Goal: Task Accomplishment & Management: Manage account settings

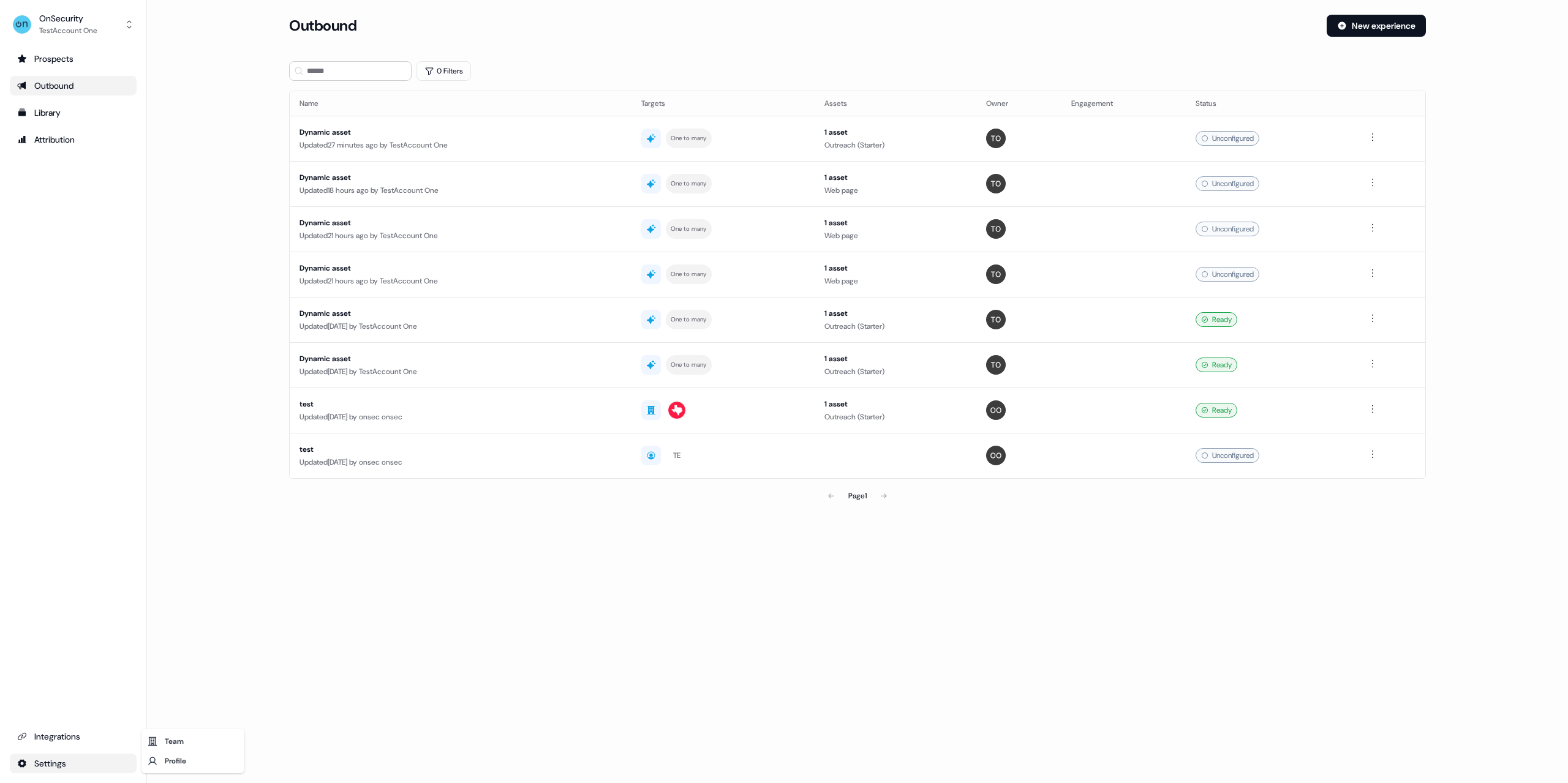
click at [58, 758] on html "For the best experience switch devices to a bigger screen. Go to [DOMAIN_NAME] …" at bounding box center [784, 392] width 1568 height 783
click at [163, 735] on div "Team" at bounding box center [193, 742] width 98 height 20
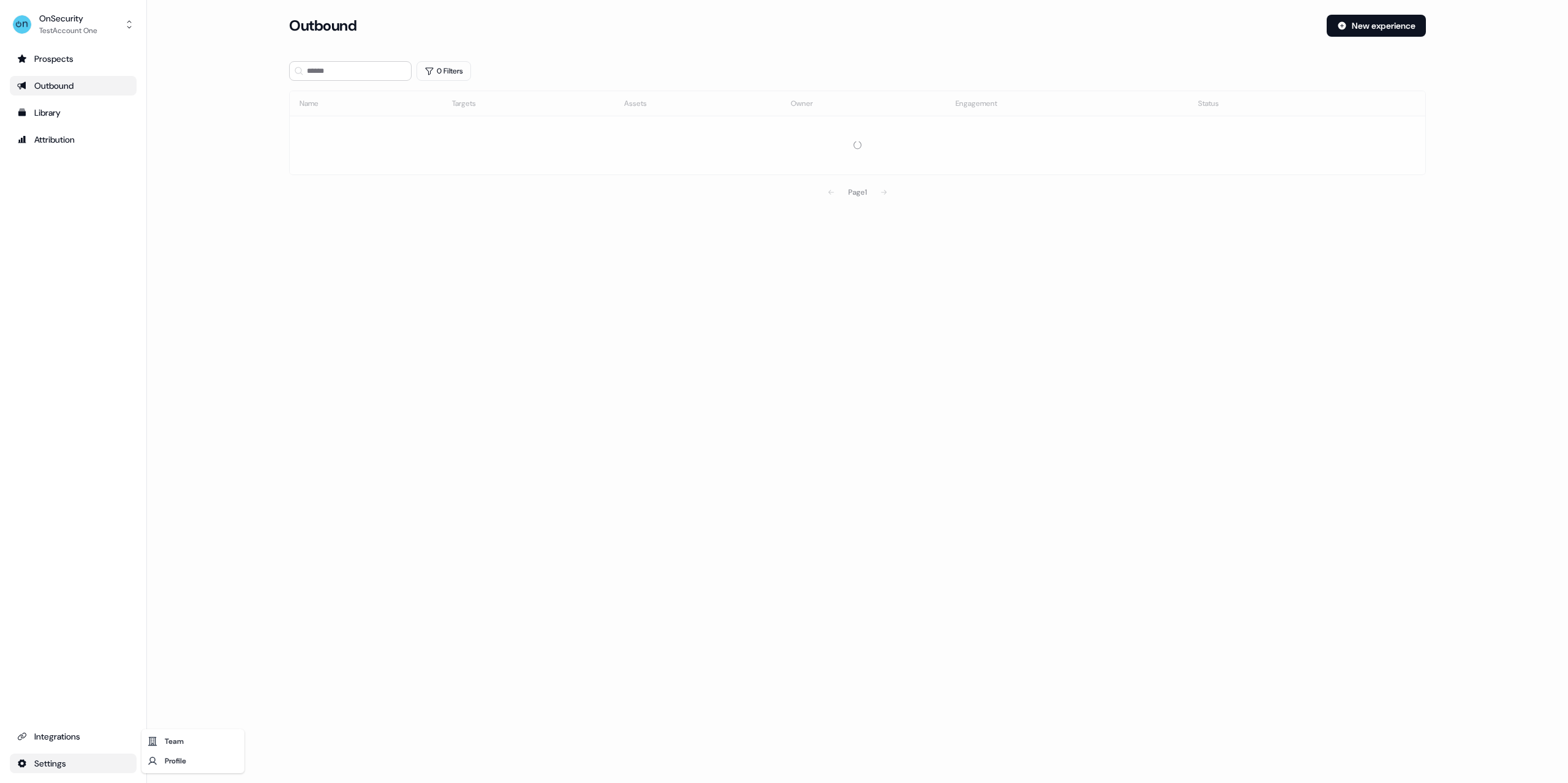
click at [51, 767] on html "For the best experience switch devices to a bigger screen. Go to Userled.io OnS…" at bounding box center [784, 392] width 1568 height 783
click at [182, 737] on div "Team" at bounding box center [193, 742] width 98 height 20
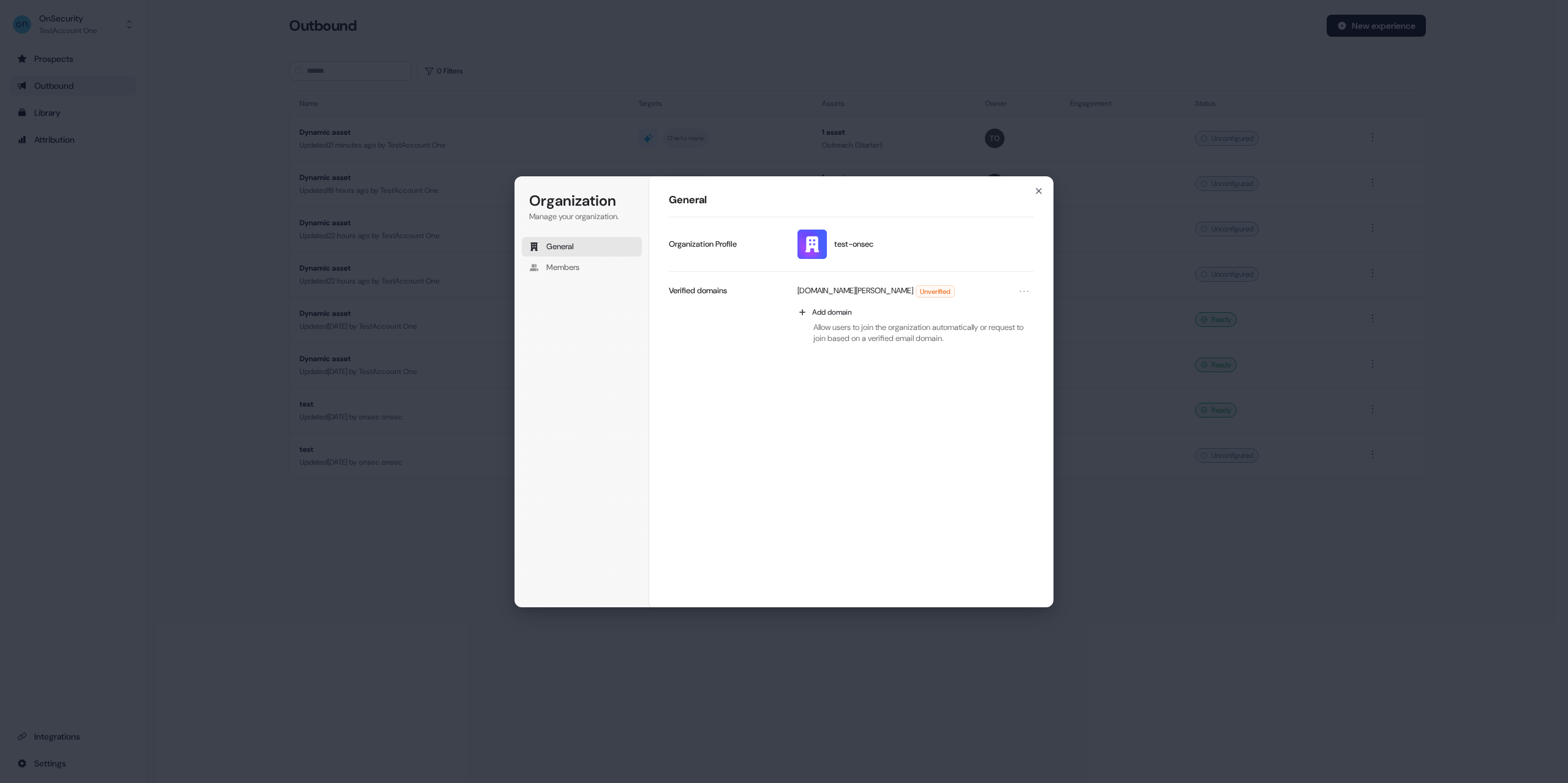
click at [327, 573] on div "Organization Manage your organization. General Members Organization General tes…" at bounding box center [784, 392] width 1568 height 783
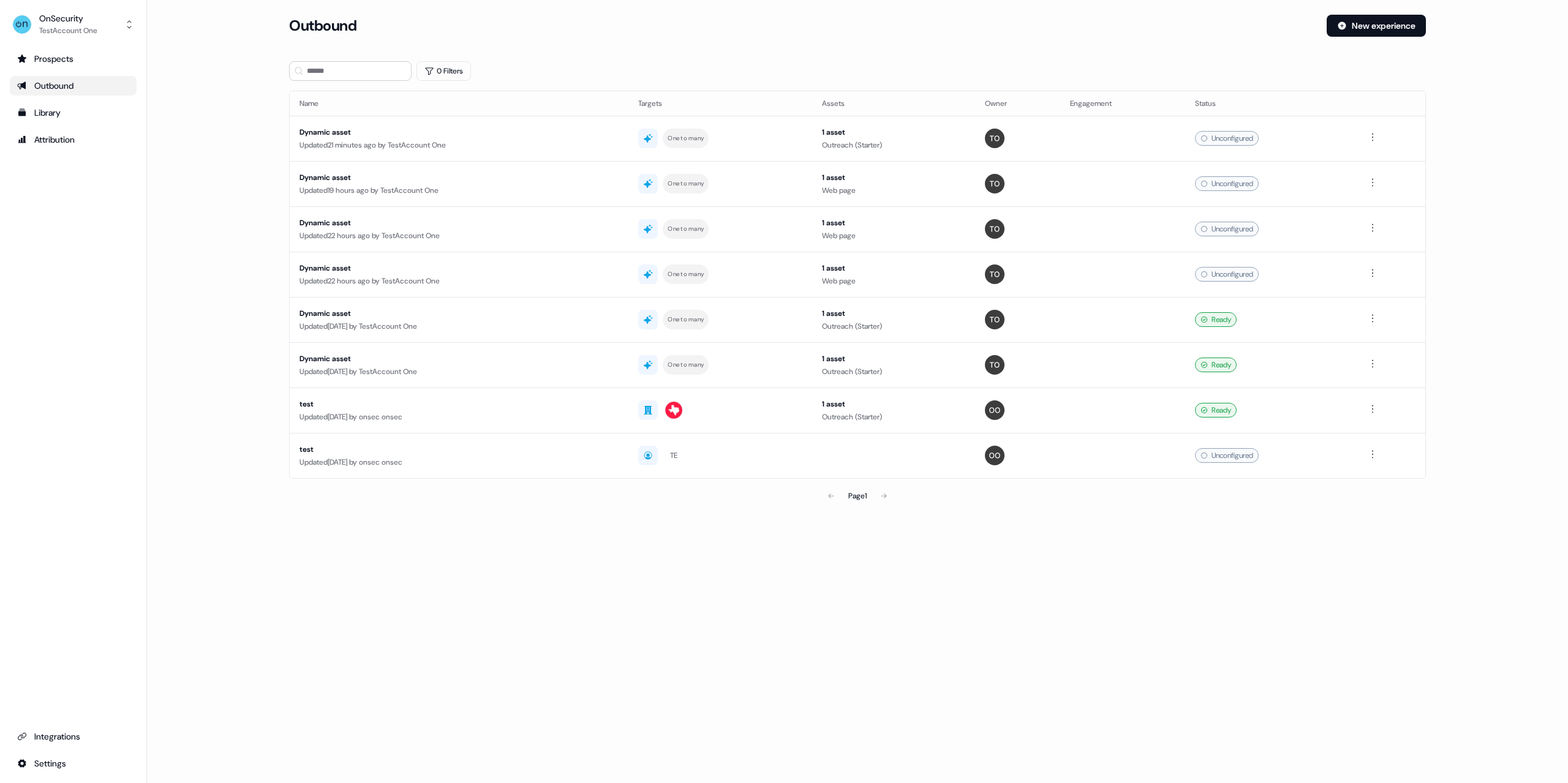
click at [234, 297] on main "Loading... Outbound New experience 0 Filters Name Targets Assets Owner Engageme…" at bounding box center [858, 279] width 1422 height 528
drag, startPoint x: 80, startPoint y: 103, endPoint x: 58, endPoint y: 109, distance: 22.8
click at [79, 103] on link "Library" at bounding box center [73, 113] width 127 height 20
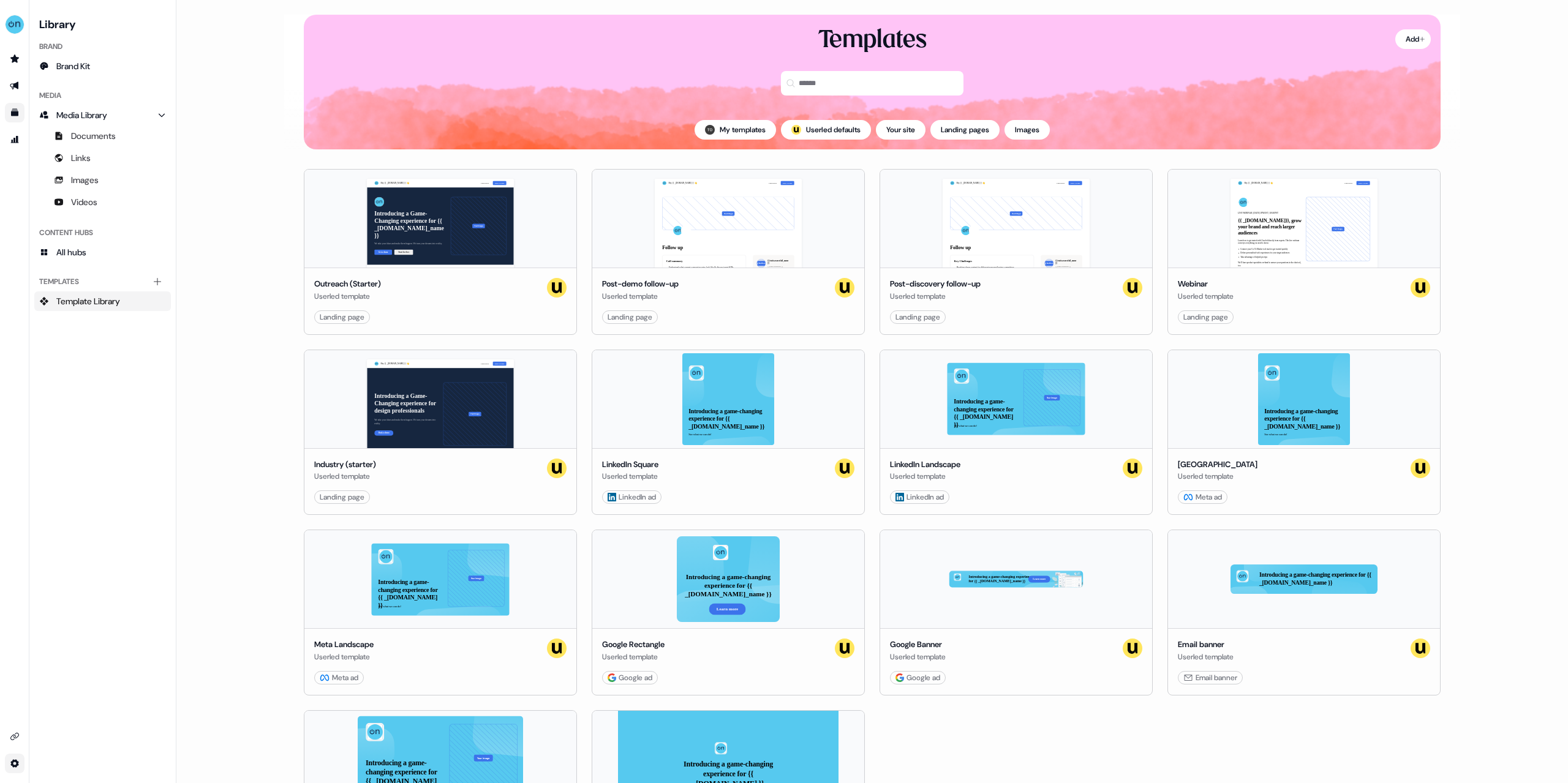
click at [13, 767] on html "For the best experience switch devices to a bigger screen. Go to [DOMAIN_NAME] …" at bounding box center [784, 392] width 1568 height 783
click at [79, 749] on div "Team" at bounding box center [85, 742] width 98 height 20
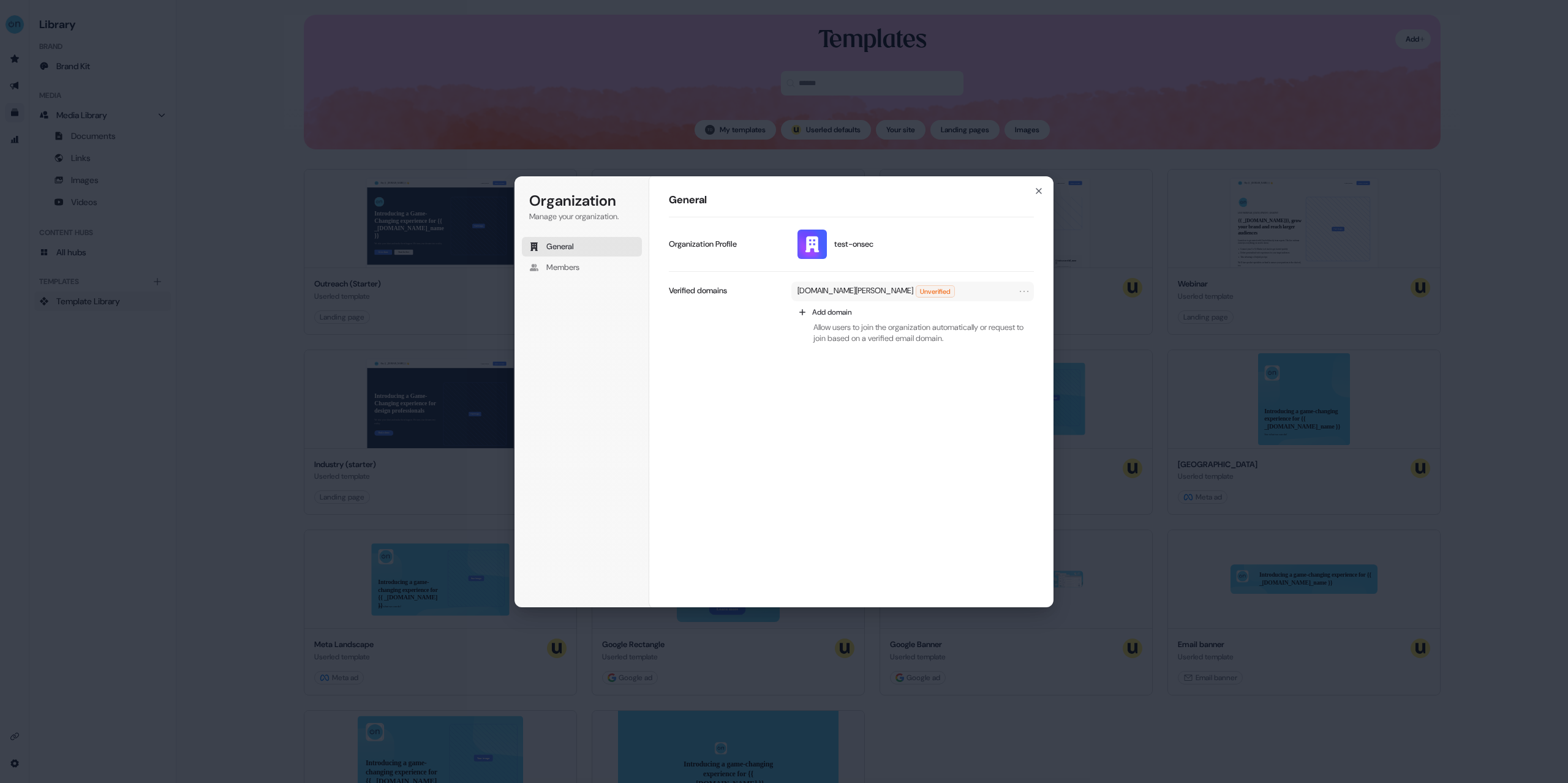
click at [913, 298] on p "[DOMAIN_NAME][PERSON_NAME]" at bounding box center [856, 291] width 116 height 12
click at [1041, 196] on div "General test-onsec Update profile Organization Profile laptop-craig-fairman-vm.…" at bounding box center [851, 392] width 404 height 433
click at [1044, 191] on div "General test-onsec Update profile Organization Profile laptop-craig-fairman-vm.…" at bounding box center [851, 392] width 404 height 433
click at [582, 267] on button "Members" at bounding box center [582, 267] width 120 height 20
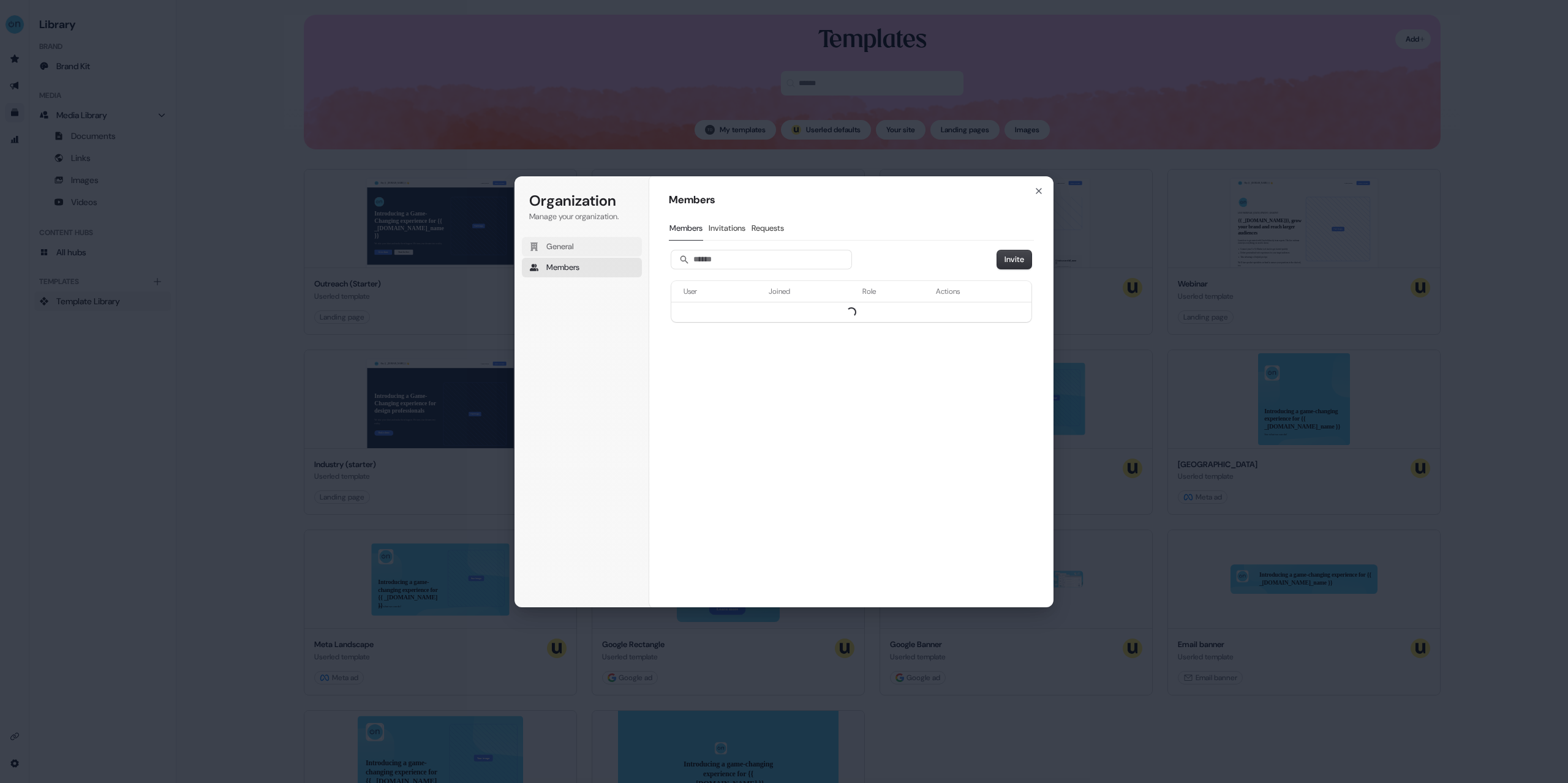
click at [558, 245] on span "General" at bounding box center [560, 246] width 28 height 11
drag, startPoint x: 167, startPoint y: 381, endPoint x: 162, endPoint y: 395, distance: 14.9
click at [166, 387] on div "Organization Manage your organization. General Members Organization General tes…" at bounding box center [784, 392] width 1568 height 783
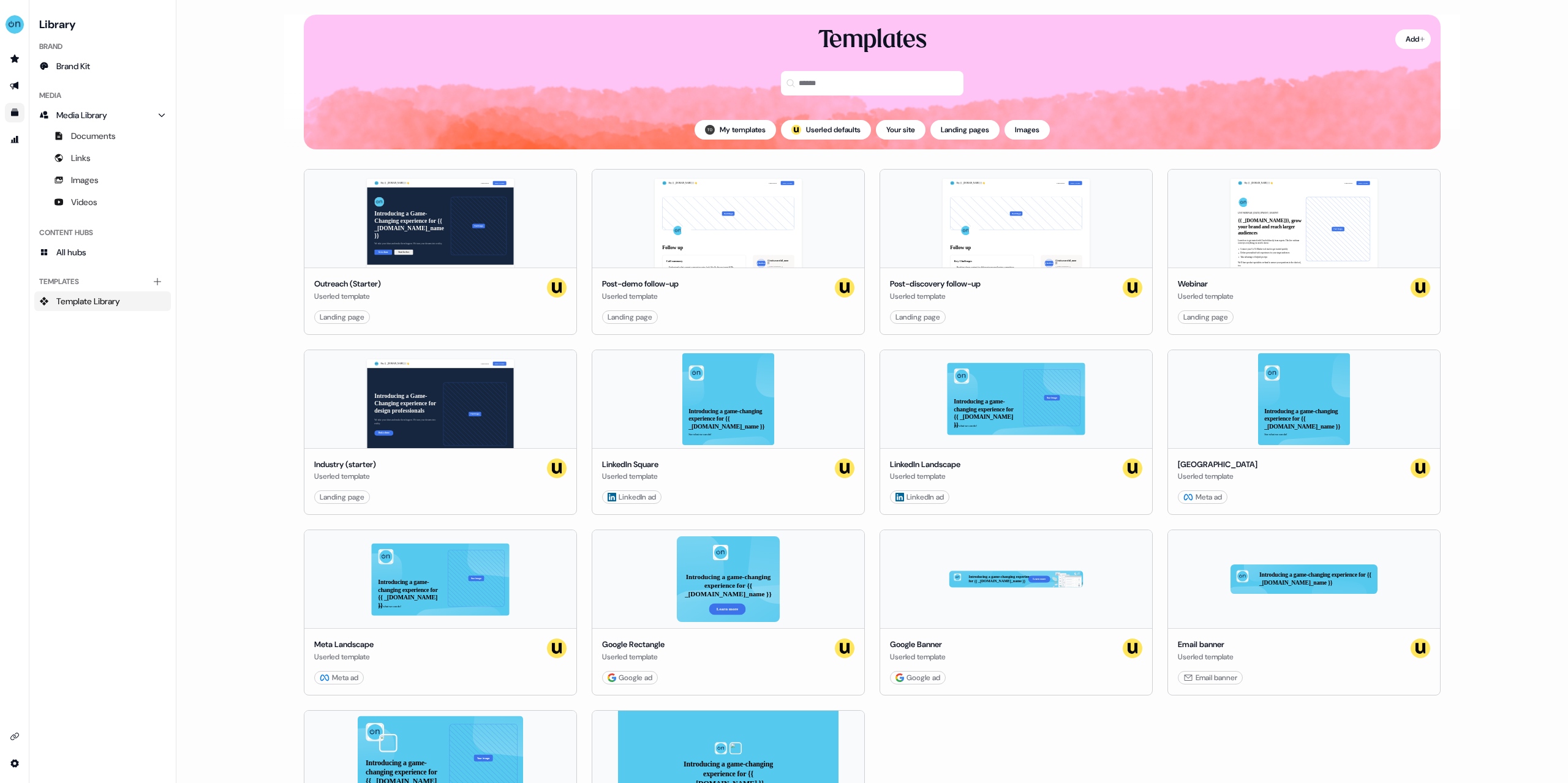
click at [8, 774] on div "side nav menu" at bounding box center [15, 392] width 30 height 783
click at [16, 767] on html "For the best experience switch devices to a bigger screen. Go to [DOMAIN_NAME] …" at bounding box center [784, 392] width 1568 height 783
click at [78, 739] on div "Team" at bounding box center [85, 742] width 98 height 20
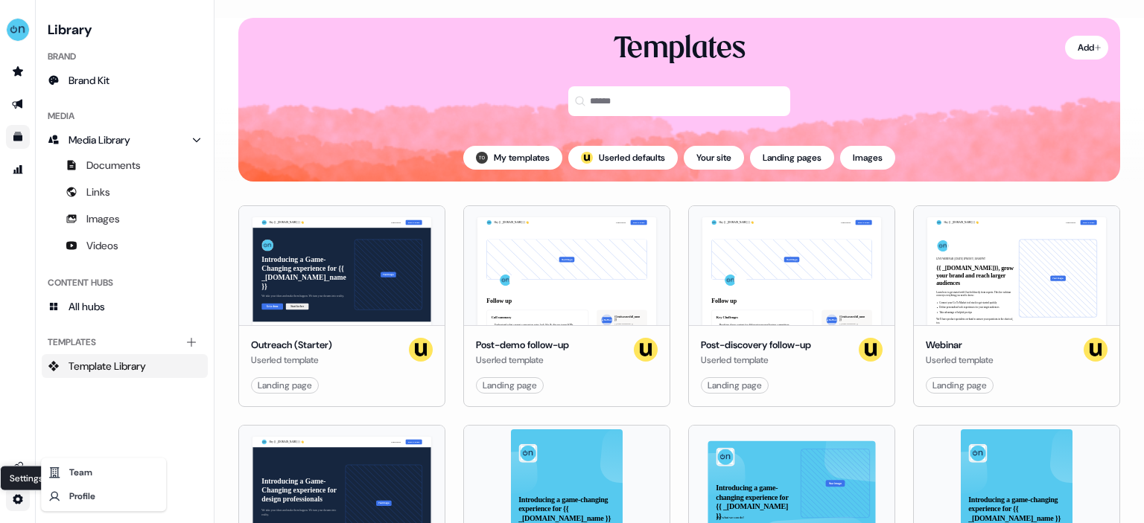
click at [19, 496] on html "For the best experience switch devices to a bigger screen. Go to Userled.io Set…" at bounding box center [572, 261] width 1144 height 523
click at [97, 466] on div "Team" at bounding box center [103, 473] width 119 height 24
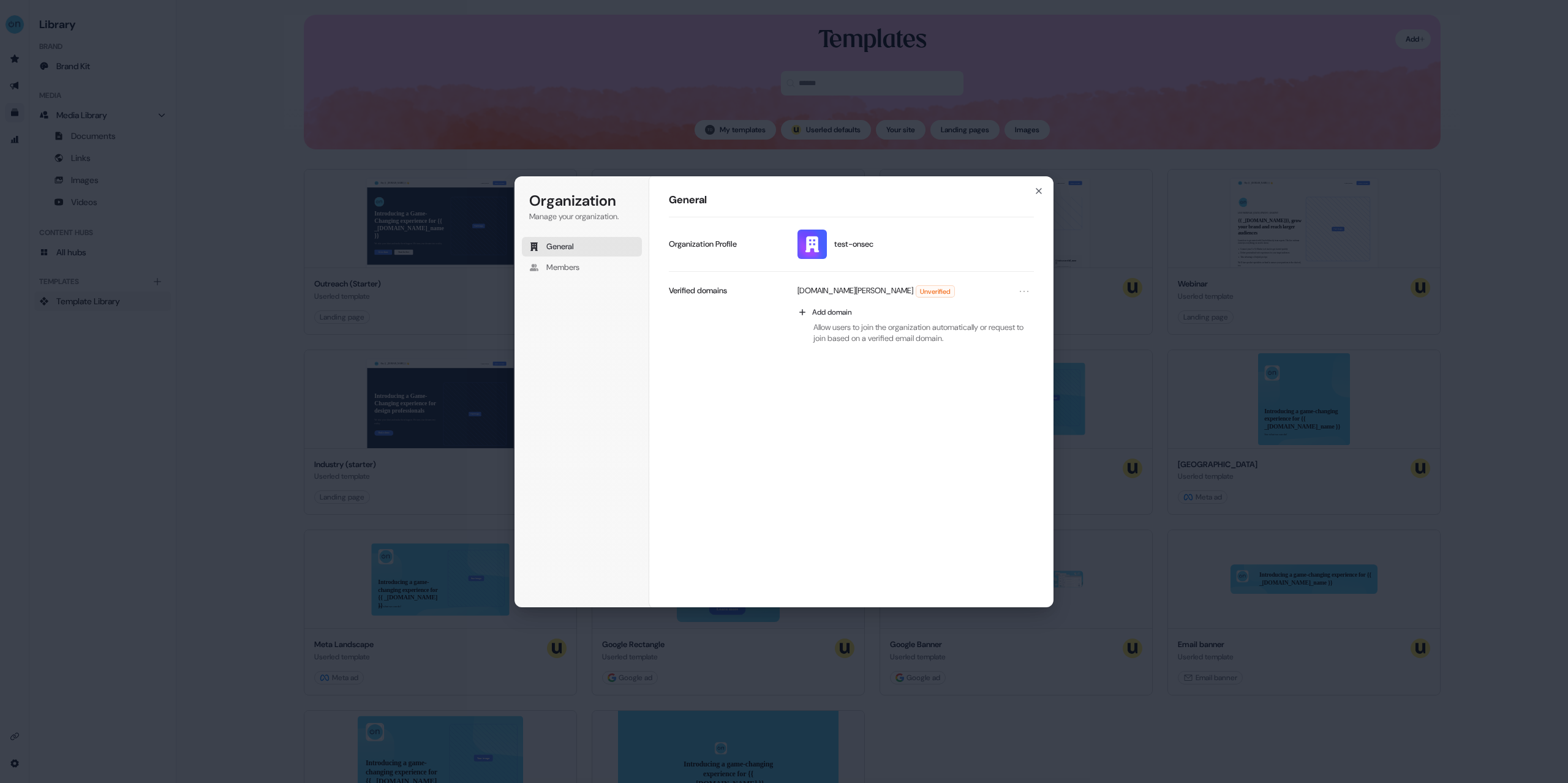
drag, startPoint x: 479, startPoint y: 286, endPoint x: 539, endPoint y: 295, distance: 60.7
click at [519, 298] on div "Organization Manage your organization. General Members Organization General tes…" at bounding box center [784, 392] width 1568 height 783
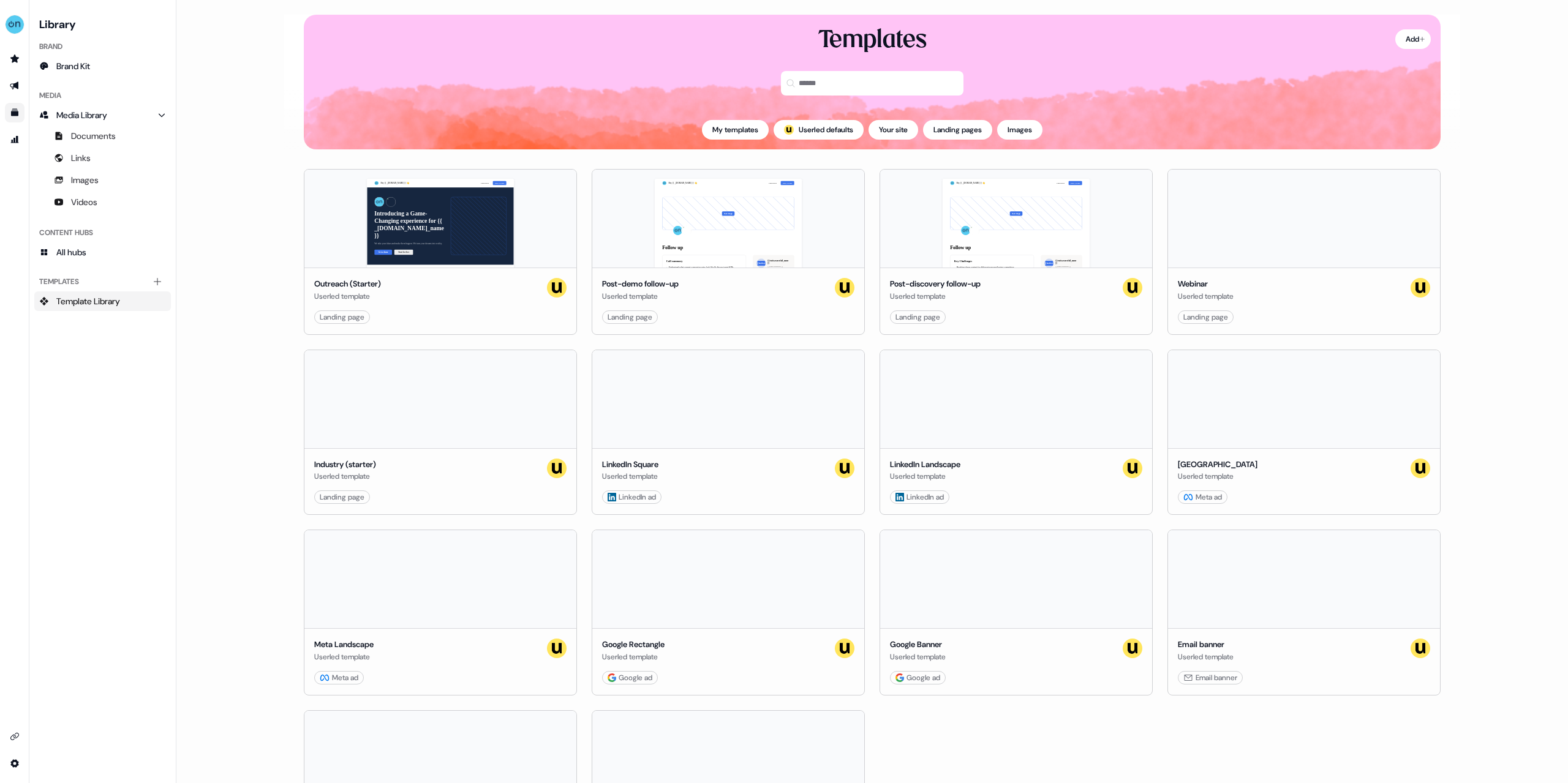
click at [18, 761] on html "For the best experience switch devices to a bigger screen. Go to [DOMAIN_NAME] …" at bounding box center [784, 392] width 1568 height 783
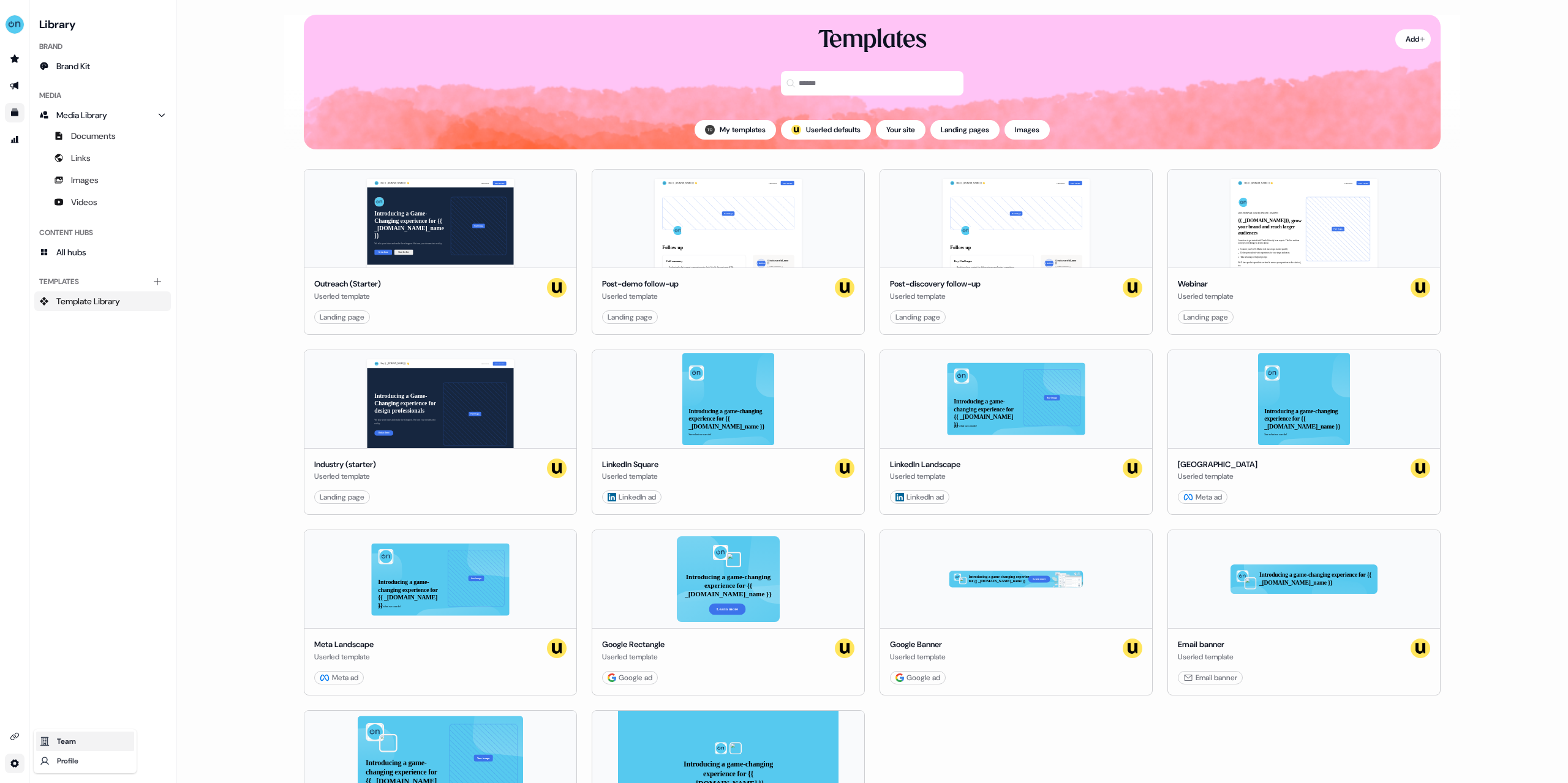
click at [87, 744] on div "Team" at bounding box center [85, 742] width 98 height 20
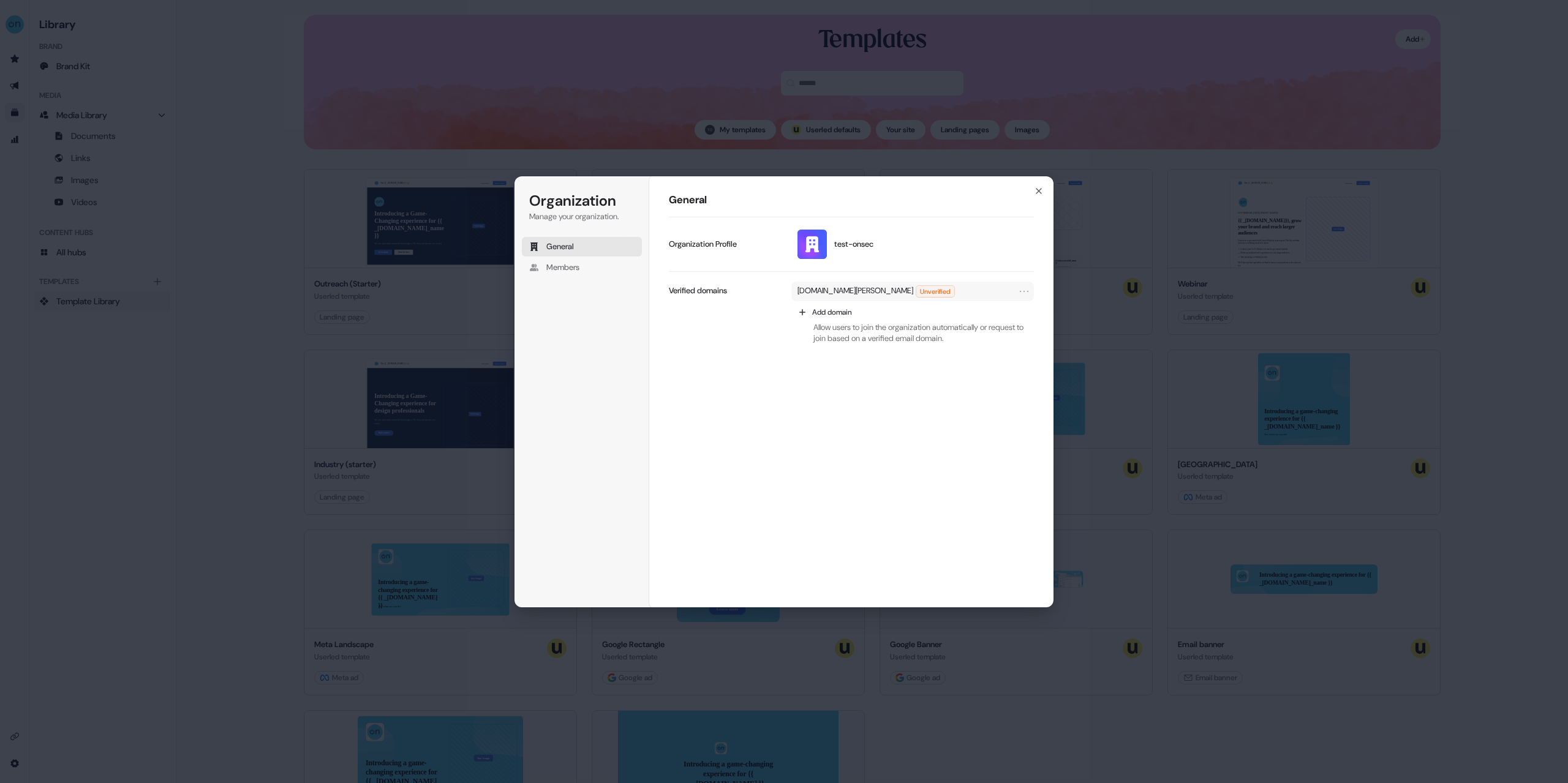
click at [913, 290] on p "[DOMAIN_NAME][PERSON_NAME]" at bounding box center [856, 291] width 116 height 12
click at [1039, 190] on icon "button" at bounding box center [1039, 191] width 10 height 10
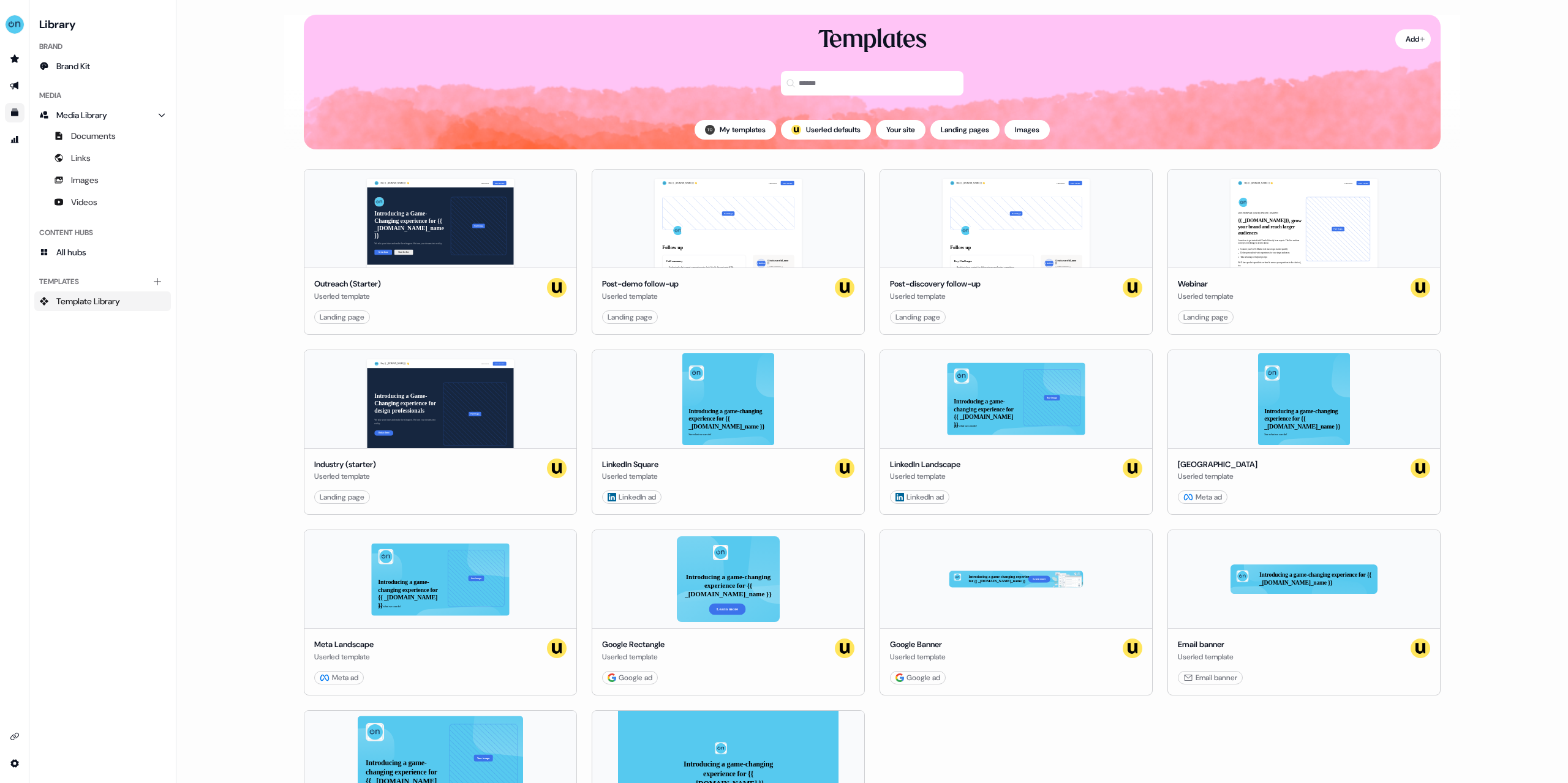
drag, startPoint x: 236, startPoint y: 220, endPoint x: 265, endPoint y: 215, distance: 29.4
click at [236, 220] on main "Loading... Add Templates My templates ; Userled defaults Your site Landing page…" at bounding box center [872, 392] width 1392 height 783
click at [16, 764] on html "For the best experience switch devices to a bigger screen. Go to Userled.io Lib…" at bounding box center [784, 392] width 1568 height 783
click at [78, 734] on div "Team" at bounding box center [85, 742] width 98 height 20
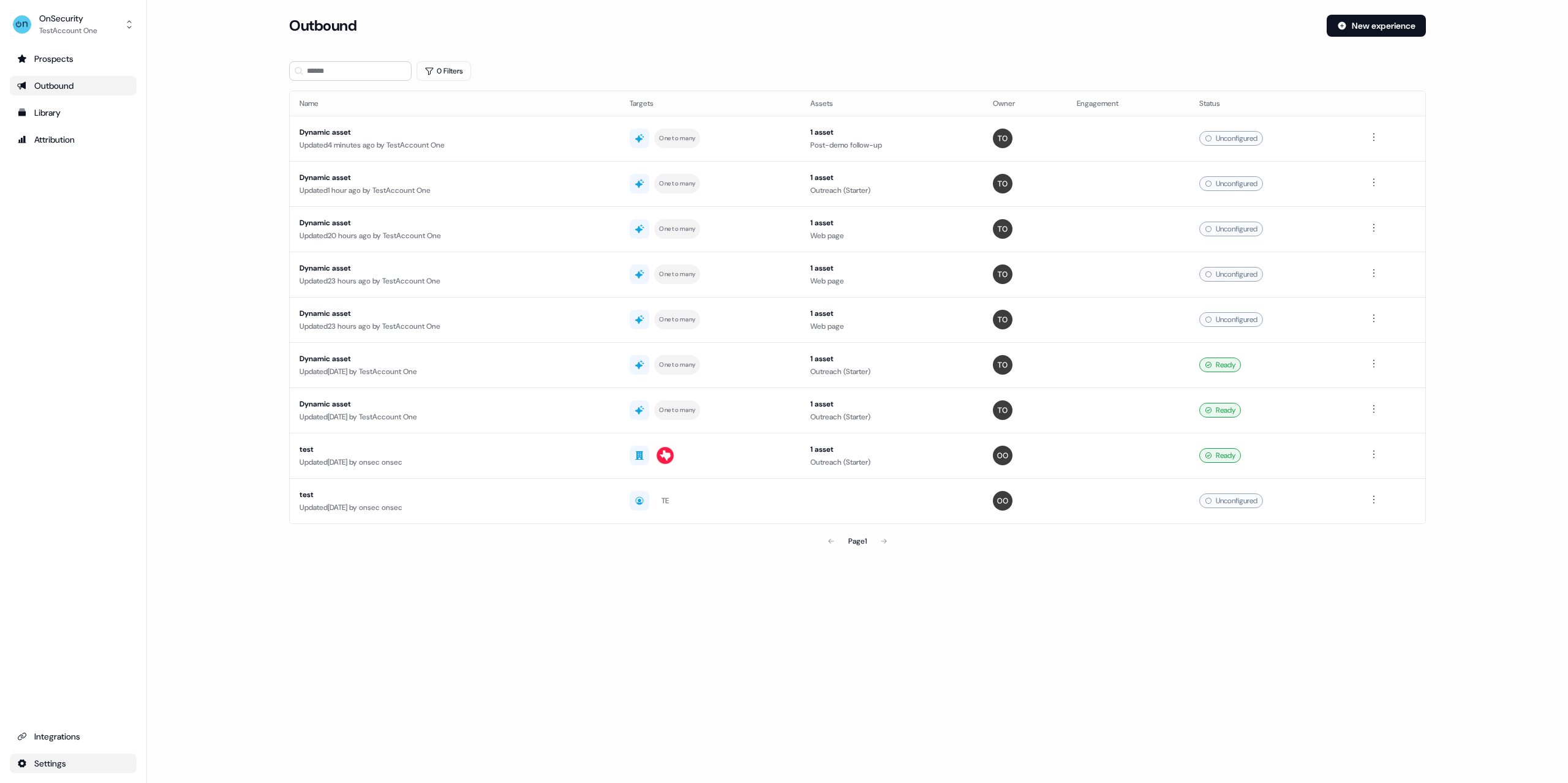
click at [64, 762] on html "For the best experience switch devices to a bigger screen. Go to [DOMAIN_NAME] …" at bounding box center [784, 392] width 1568 height 783
click at [181, 740] on div "Team" at bounding box center [193, 742] width 98 height 20
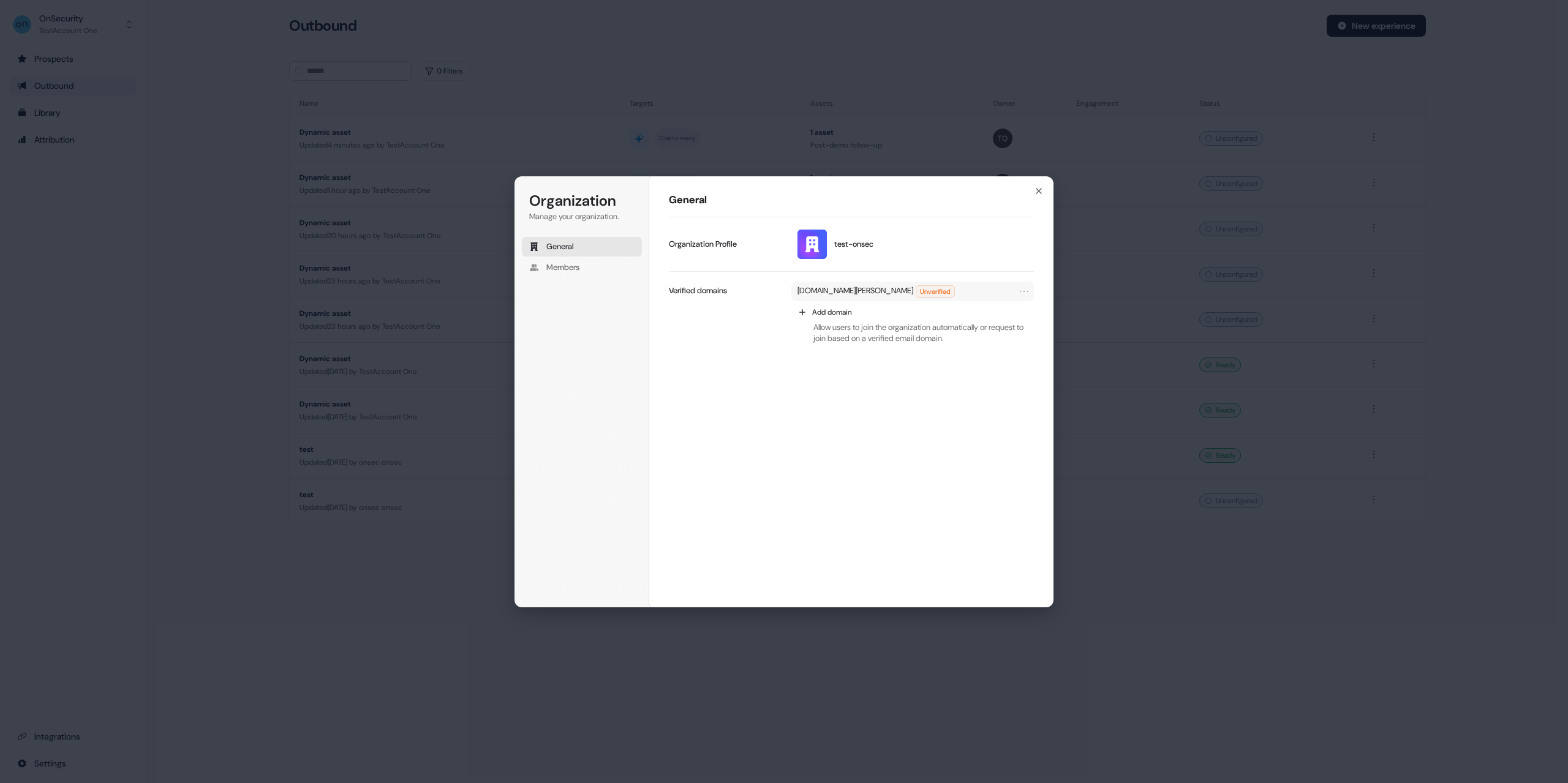
click at [947, 294] on div "laptop-craig-fairman-vm.tail59ad.ts.net Unverified" at bounding box center [876, 291] width 157 height 12
click at [1027, 290] on icon "Open menu" at bounding box center [1024, 291] width 12 height 12
click at [1037, 192] on icon "button" at bounding box center [1039, 191] width 5 height 5
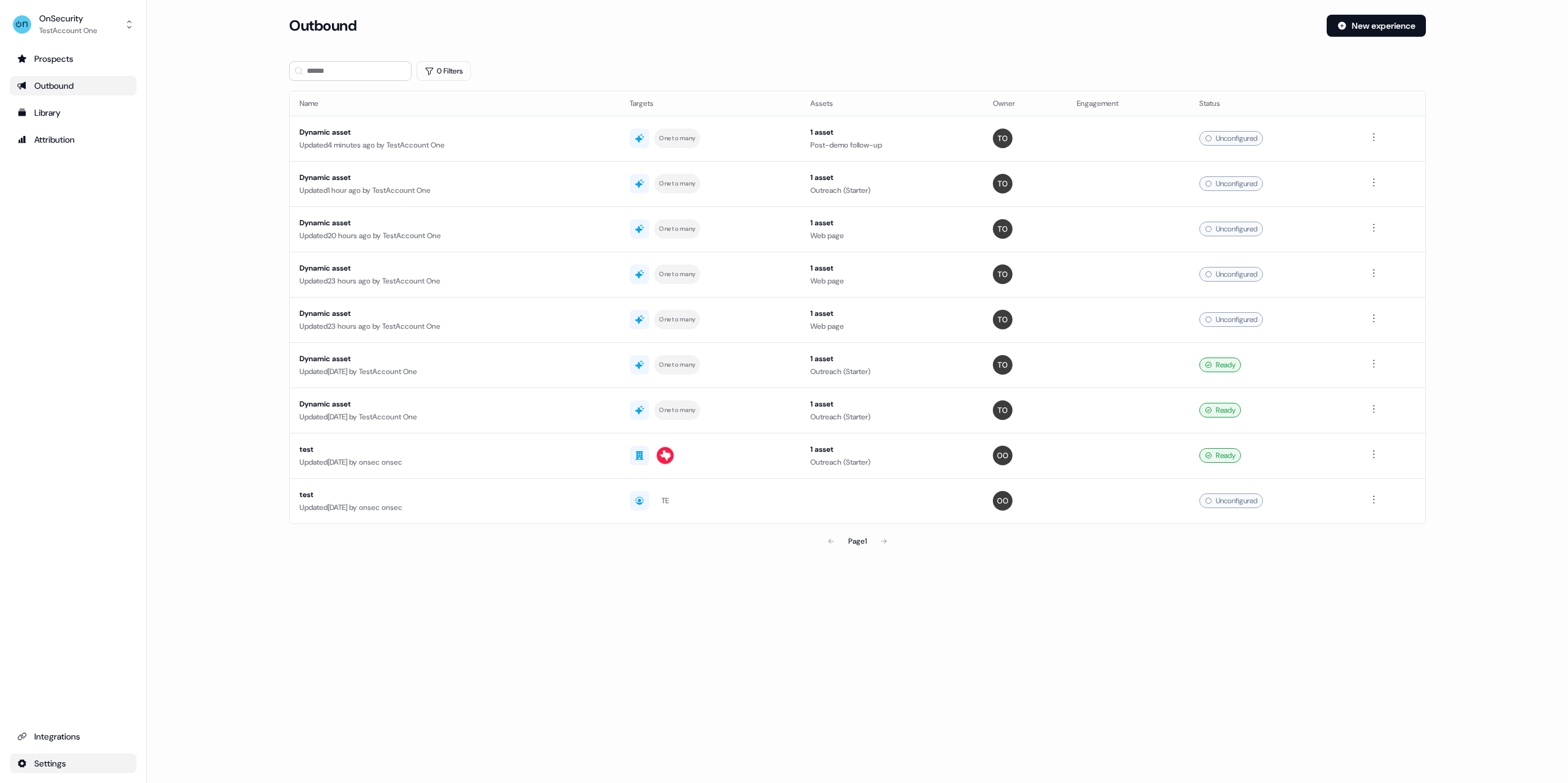
click at [58, 762] on html "For the best experience switch devices to a bigger screen. Go to Userled.io OnS…" at bounding box center [784, 392] width 1568 height 783
click at [172, 740] on div "Team" at bounding box center [193, 742] width 98 height 20
click at [70, 764] on html "For the best experience switch devices to a bigger screen. Go to [DOMAIN_NAME] …" at bounding box center [784, 392] width 1568 height 783
click at [170, 735] on div "Team" at bounding box center [193, 742] width 98 height 20
click at [63, 770] on html "For the best experience switch devices to a bigger screen. Go to [DOMAIN_NAME] …" at bounding box center [784, 392] width 1568 height 783
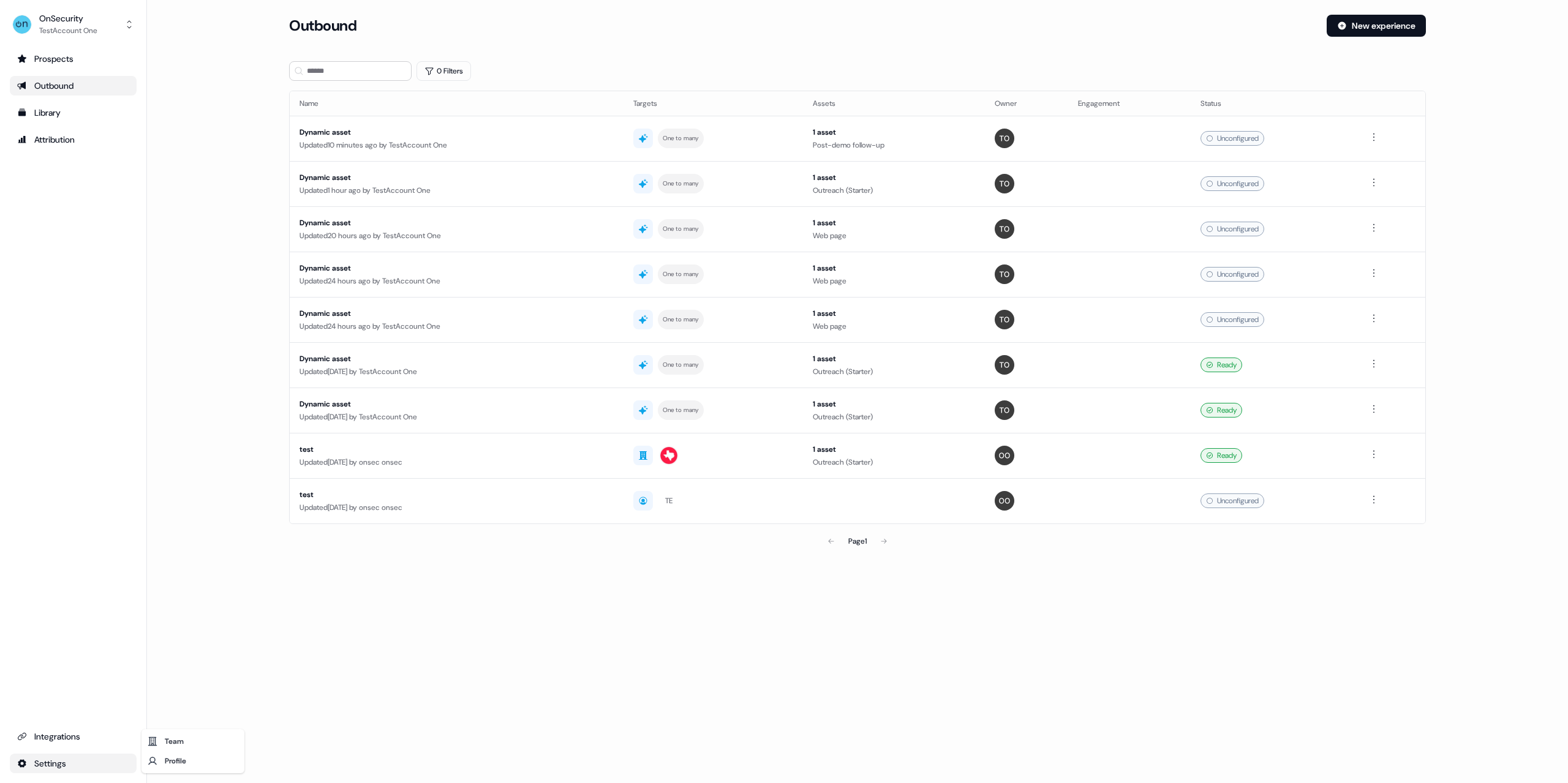
click at [172, 740] on div "Team" at bounding box center [193, 742] width 98 height 20
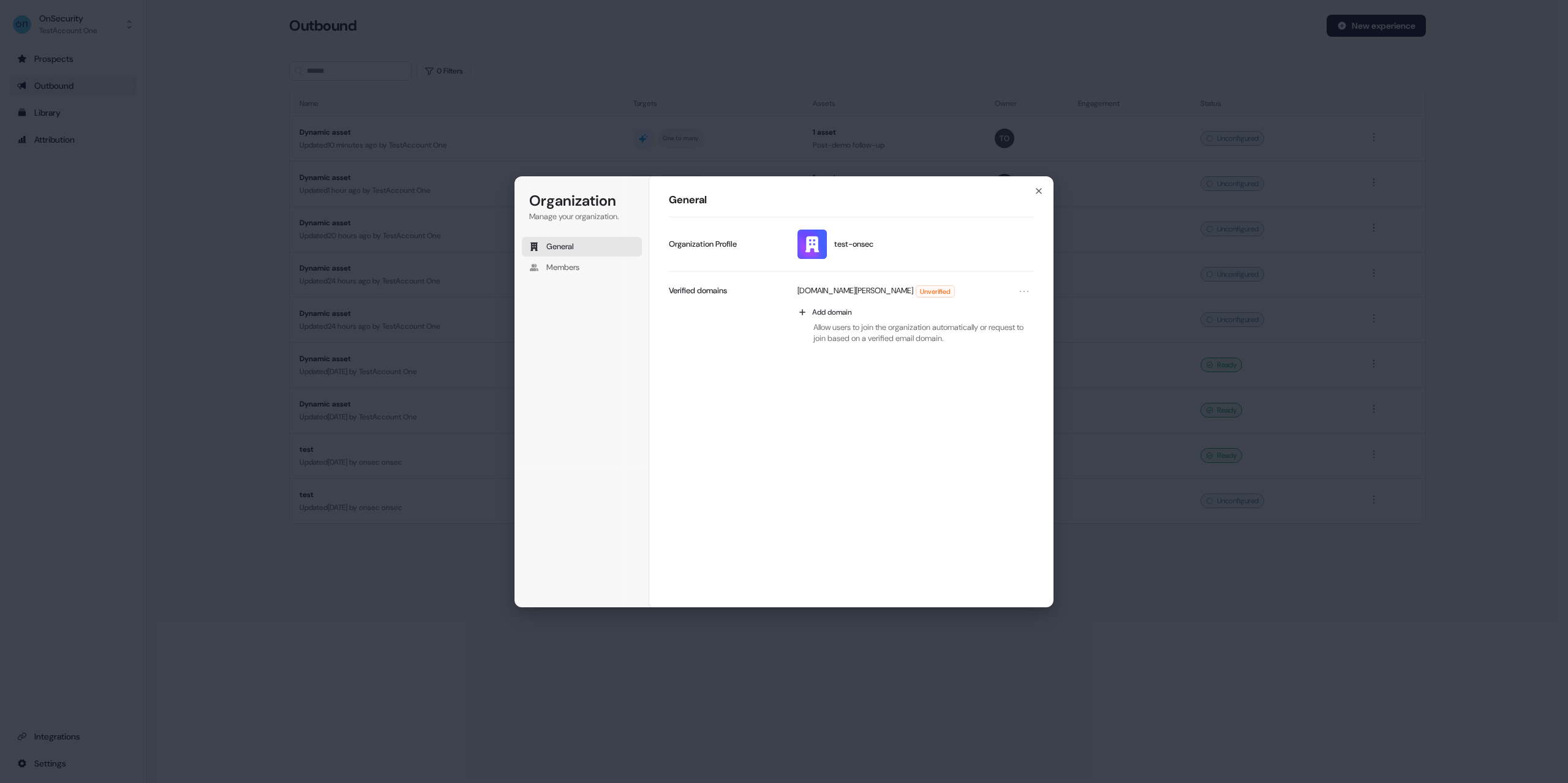
click at [568, 279] on div "Organization Manage your organization. General Members" at bounding box center [582, 264] width 120 height 147
click at [568, 266] on span "Members" at bounding box center [563, 267] width 33 height 11
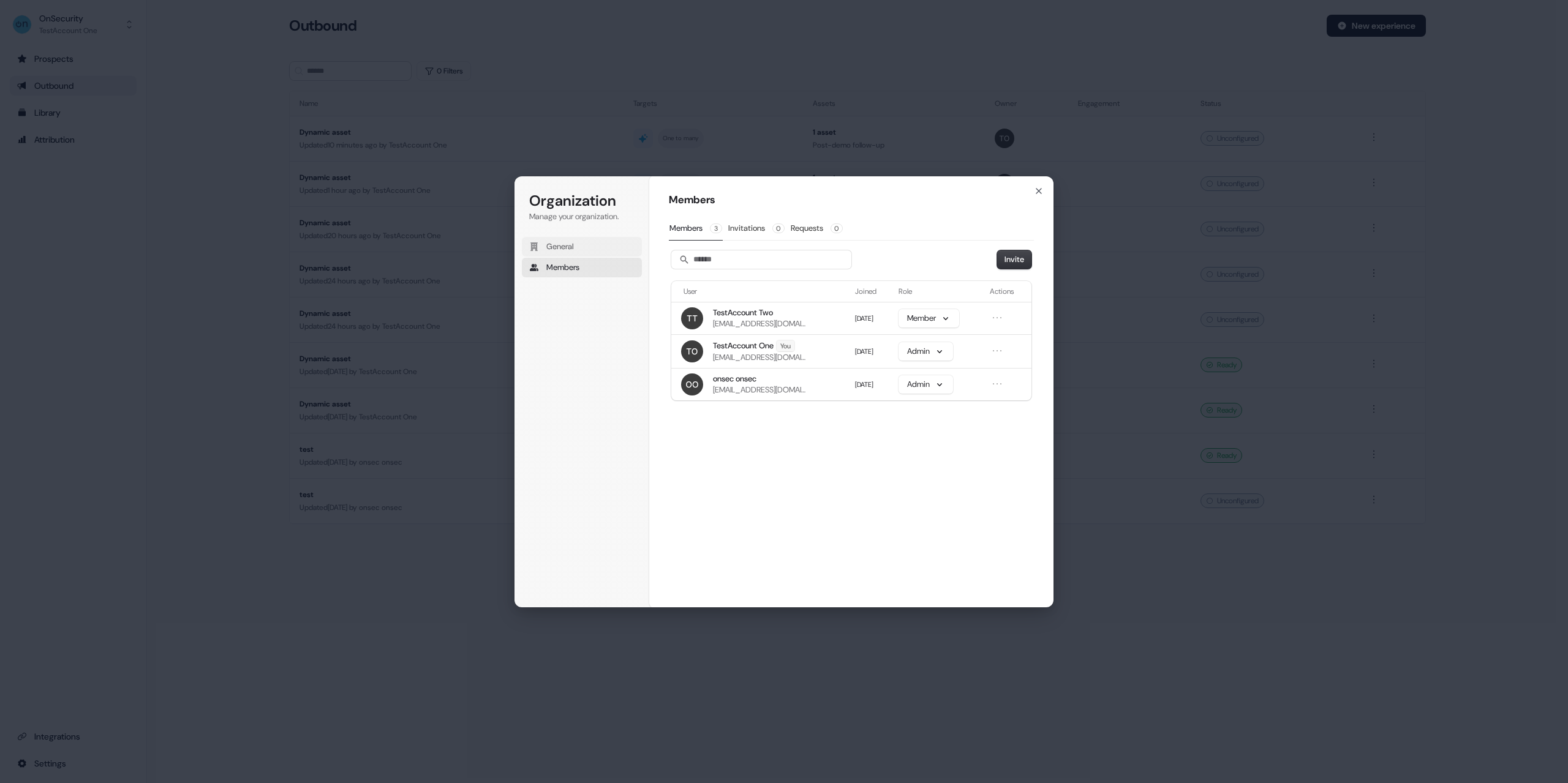
click at [574, 253] on span "General" at bounding box center [560, 246] width 28 height 11
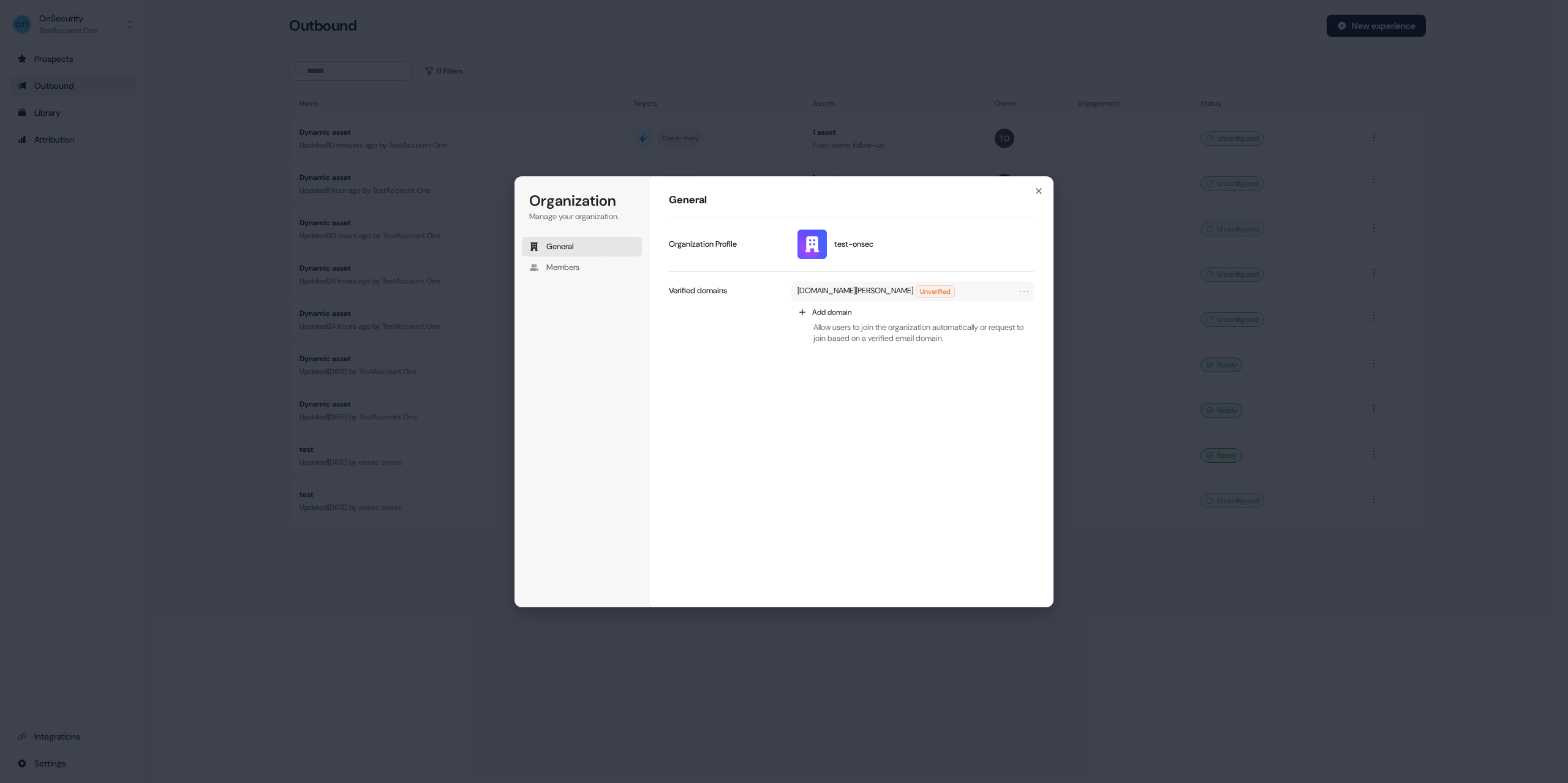
click at [951, 290] on span "Unverified" at bounding box center [935, 291] width 38 height 11
click at [1025, 289] on icon "Open menu" at bounding box center [1024, 291] width 12 height 12
click at [174, 311] on div "Organization Manage your organization. General Members Organization General tes…" at bounding box center [784, 392] width 1568 height 783
